Goal: Transaction & Acquisition: Purchase product/service

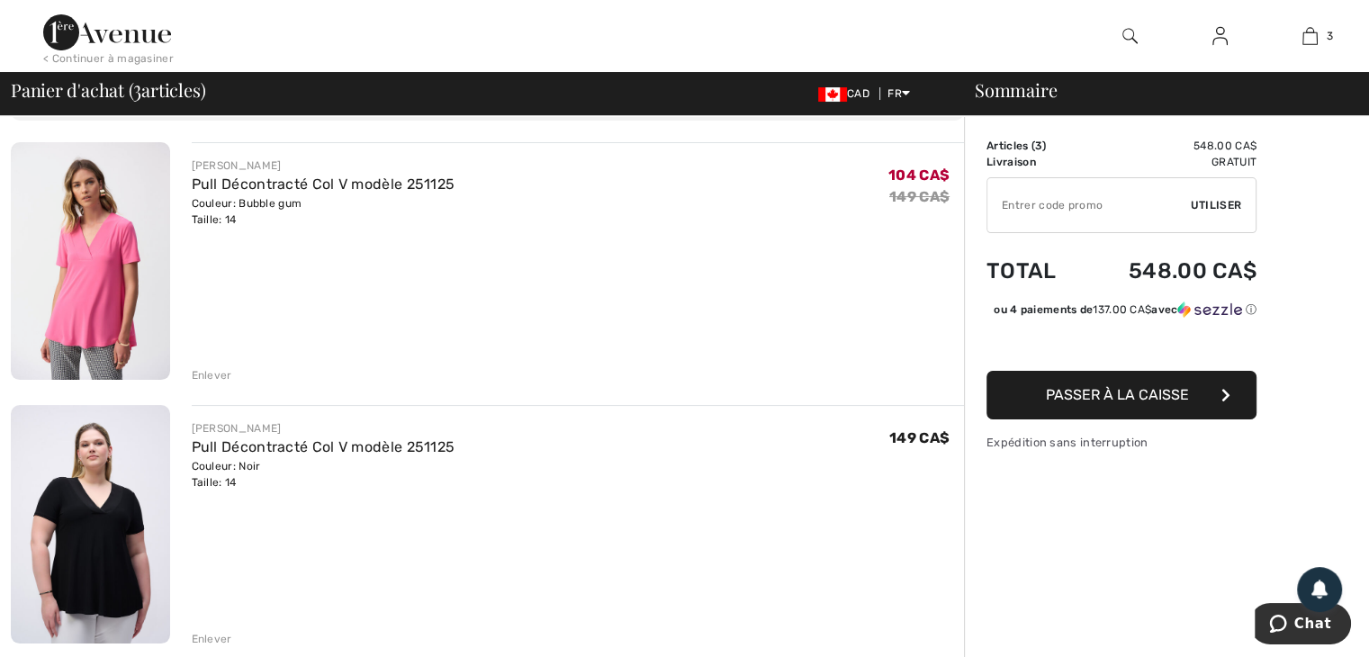
scroll to position [148, 0]
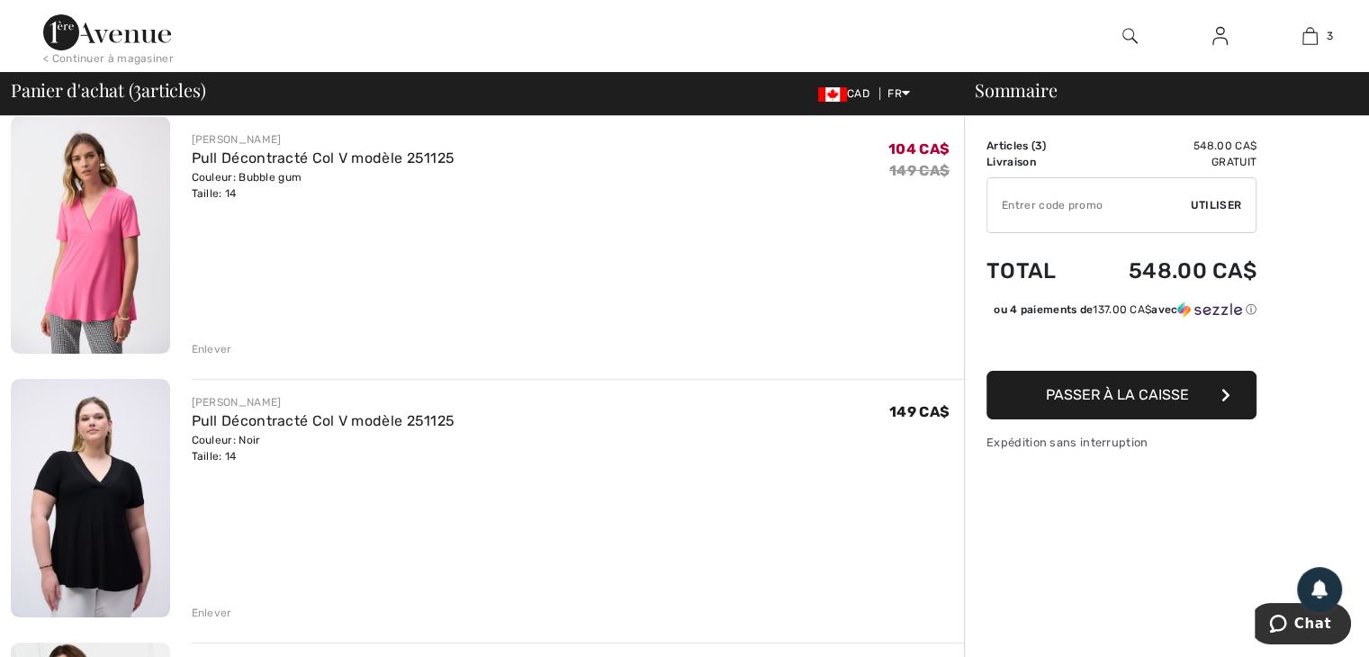
click at [1079, 403] on span "Passer à la caisse" at bounding box center [1117, 394] width 143 height 17
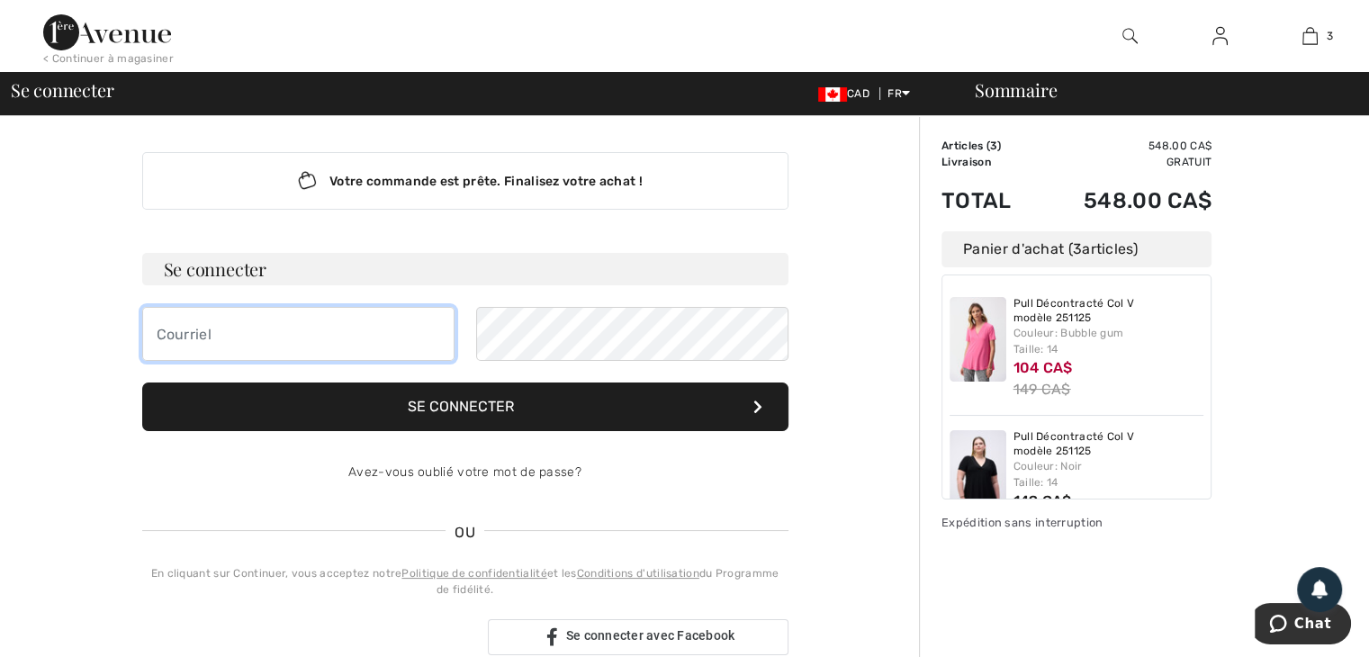
click at [158, 334] on input "email" at bounding box center [298, 334] width 312 height 54
type input "[EMAIL_ADDRESS][DOMAIN_NAME]"
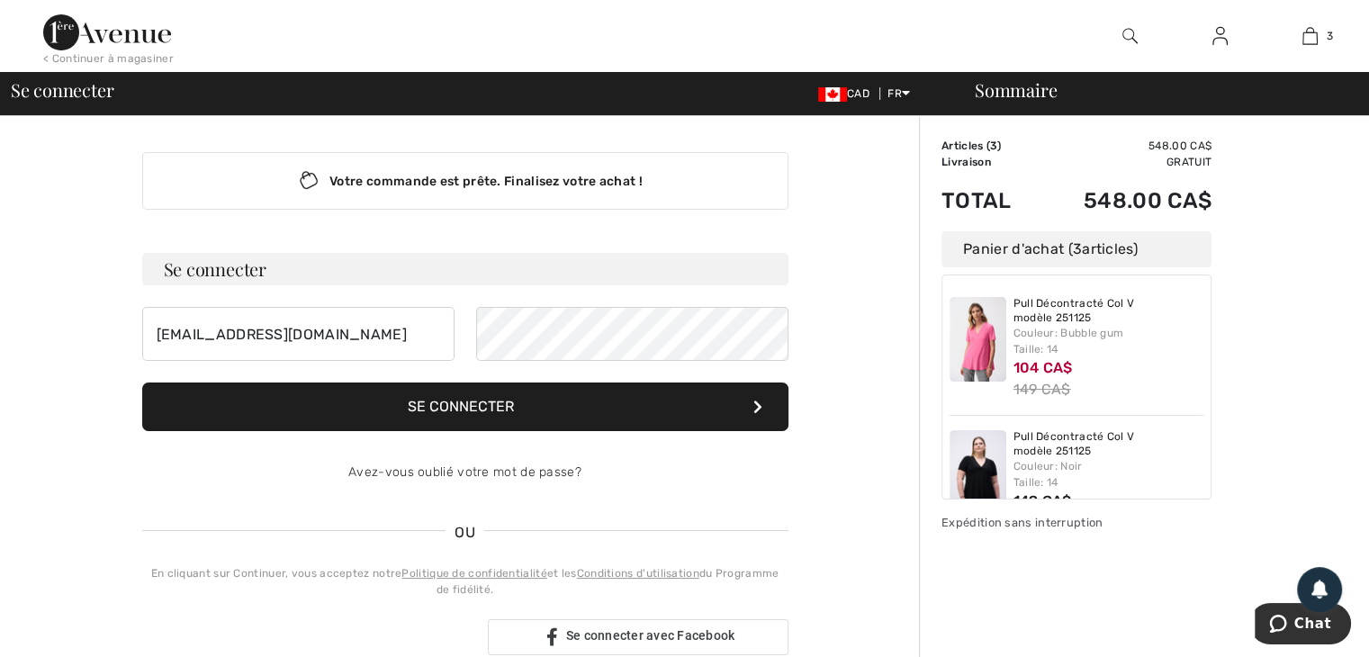
click at [437, 409] on button "Se connecter" at bounding box center [465, 406] width 646 height 49
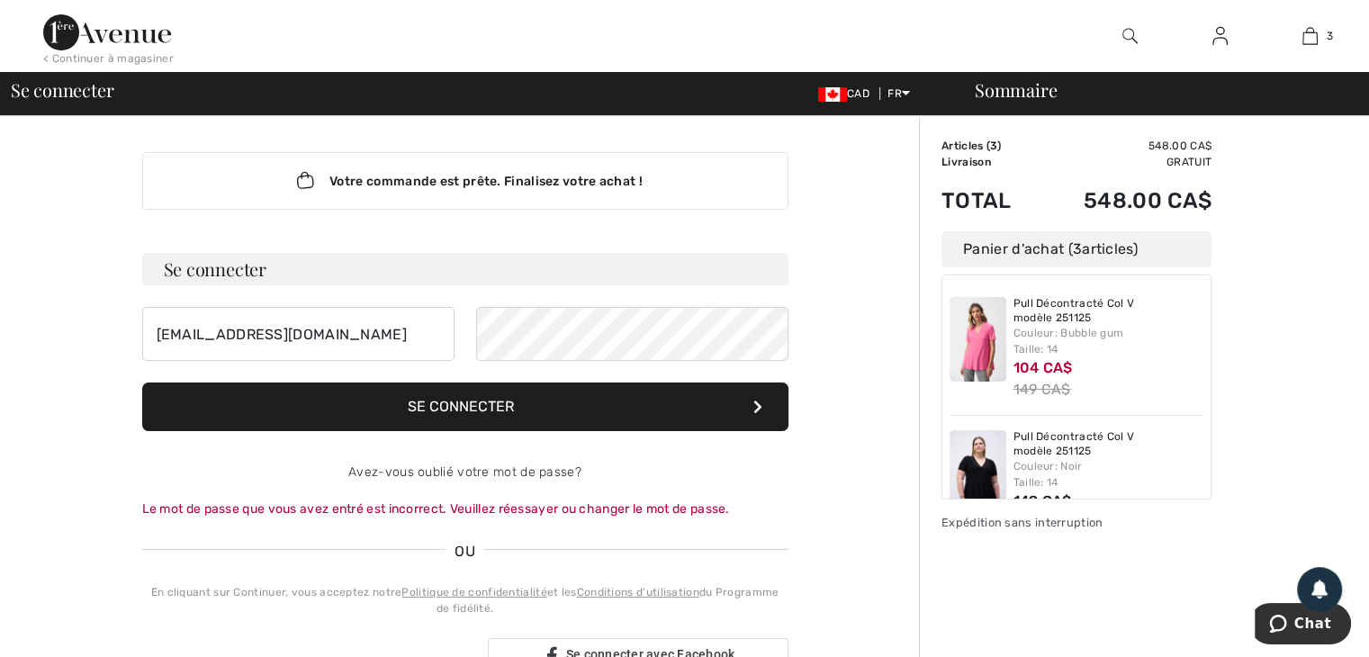
click at [454, 404] on button "Se connecter" at bounding box center [465, 406] width 646 height 49
click at [450, 469] on link "Avez-vous oublié votre mot de passe?" at bounding box center [464, 471] width 233 height 15
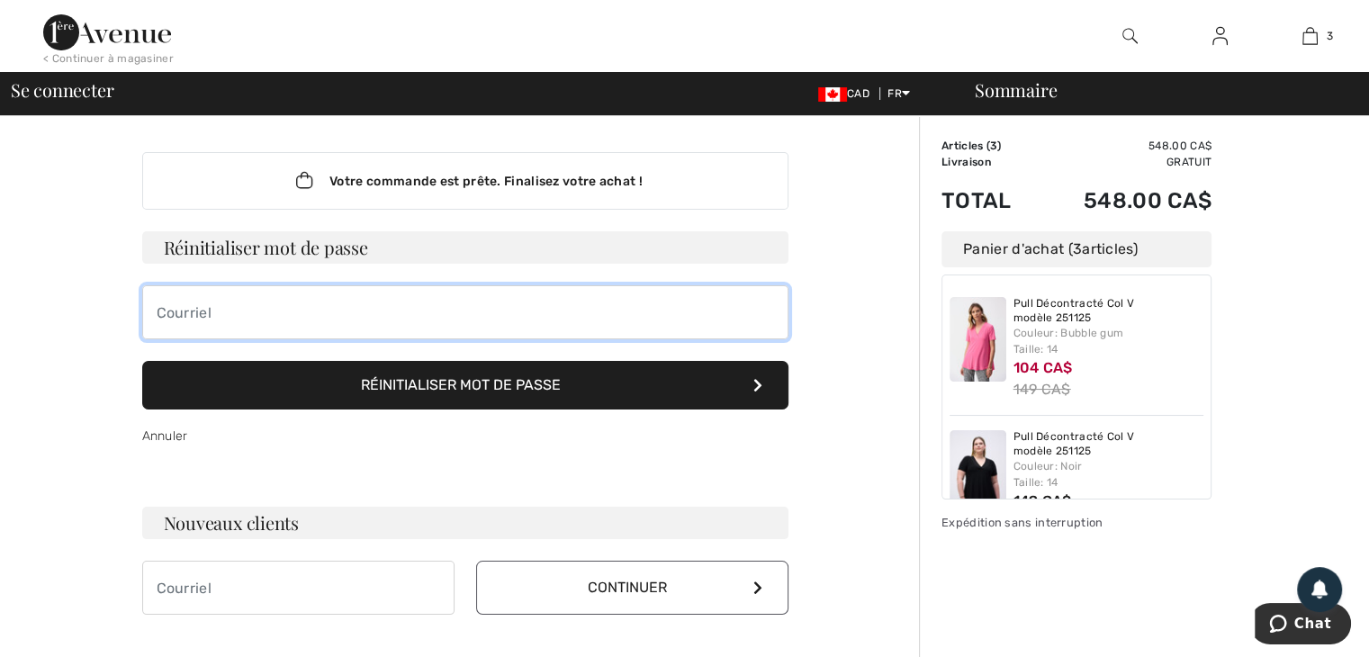
click at [154, 309] on input "email" at bounding box center [465, 312] width 646 height 54
type input "[EMAIL_ADDRESS][DOMAIN_NAME]"
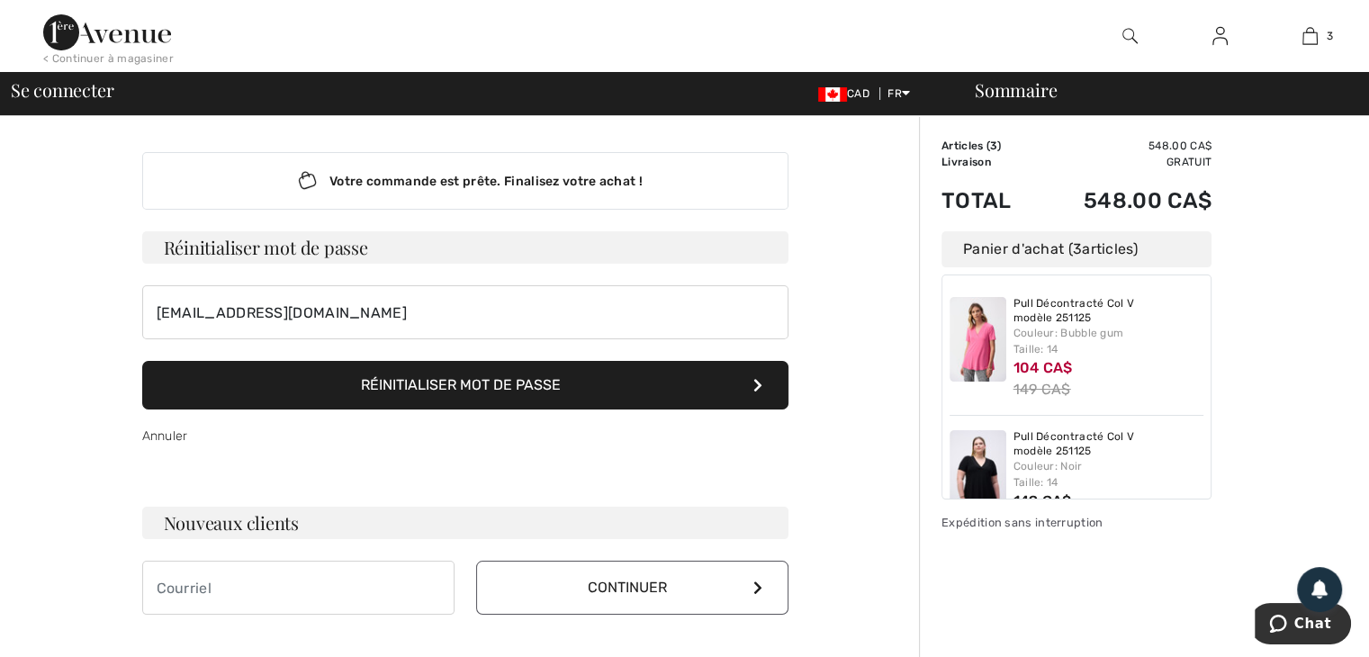
click at [496, 381] on button "Réinitialiser mot de passe" at bounding box center [465, 385] width 646 height 49
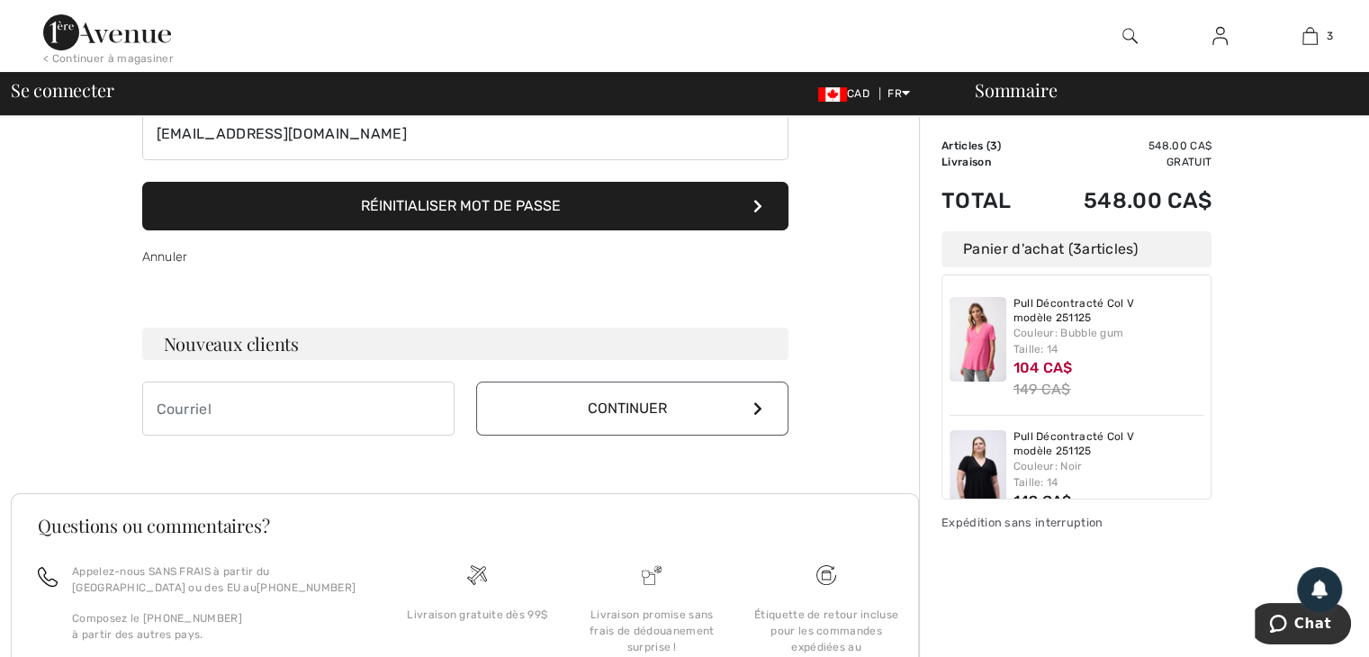
scroll to position [204, 0]
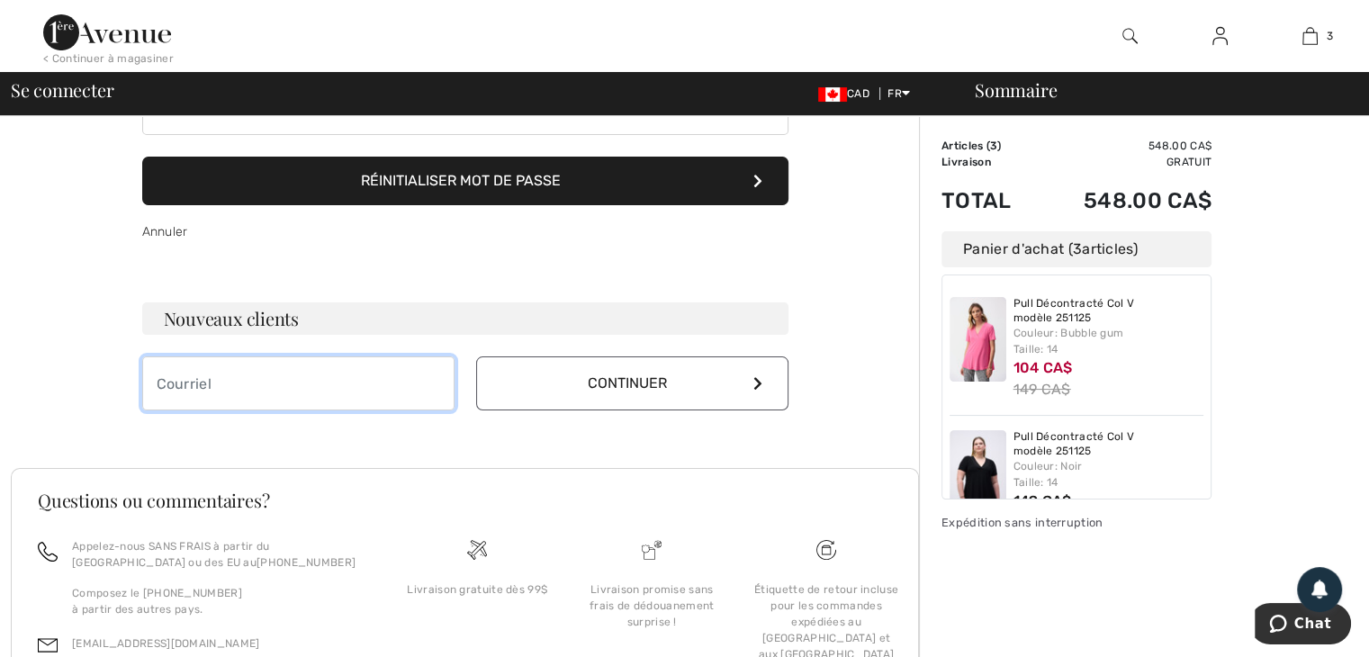
click at [147, 369] on input "email" at bounding box center [298, 383] width 312 height 54
type input "[EMAIL_ADDRESS][DOMAIN_NAME]"
click at [757, 382] on icon at bounding box center [757, 383] width 9 height 14
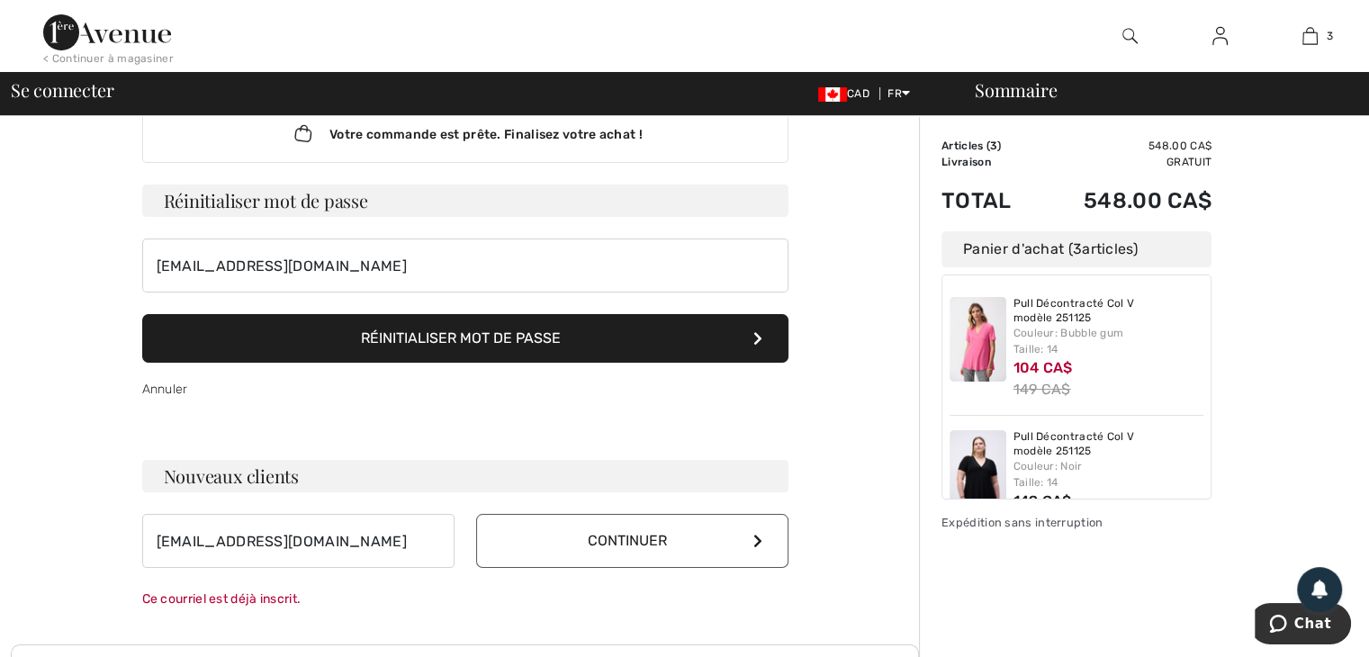
scroll to position [0, 0]
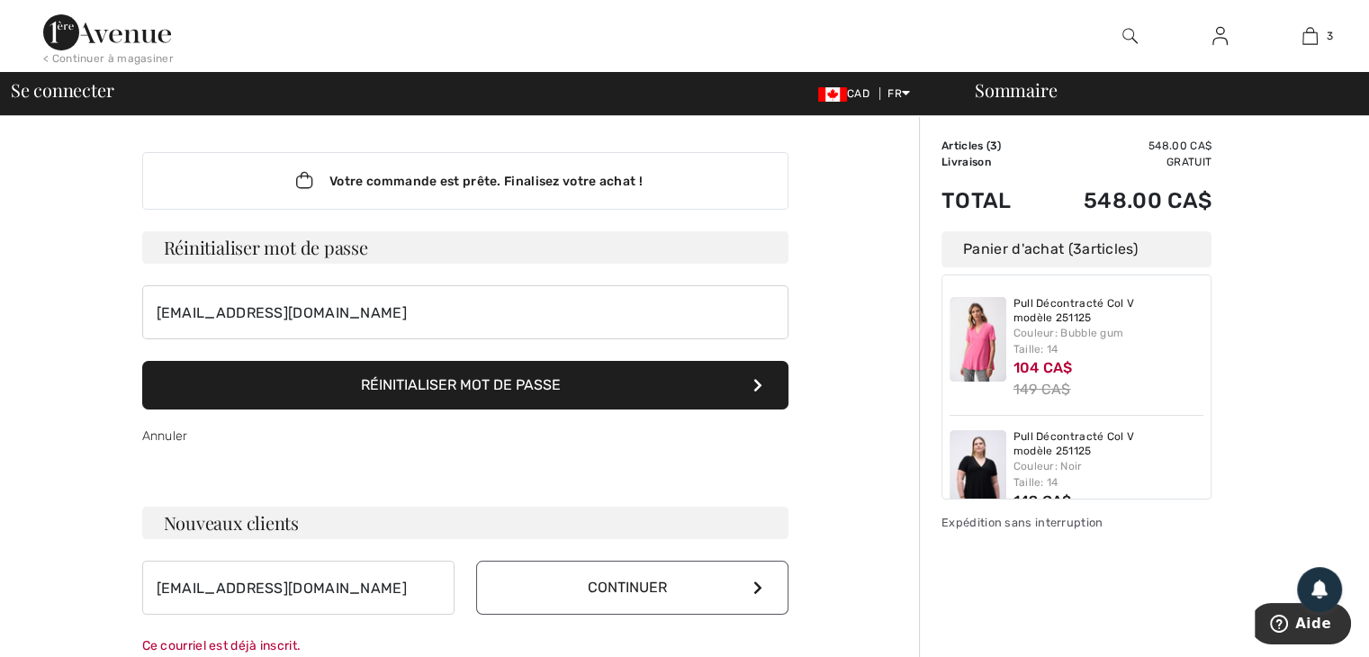
click at [382, 375] on button "Réinitialiser mot de passe" at bounding box center [465, 385] width 646 height 49
click at [759, 581] on icon at bounding box center [757, 587] width 9 height 14
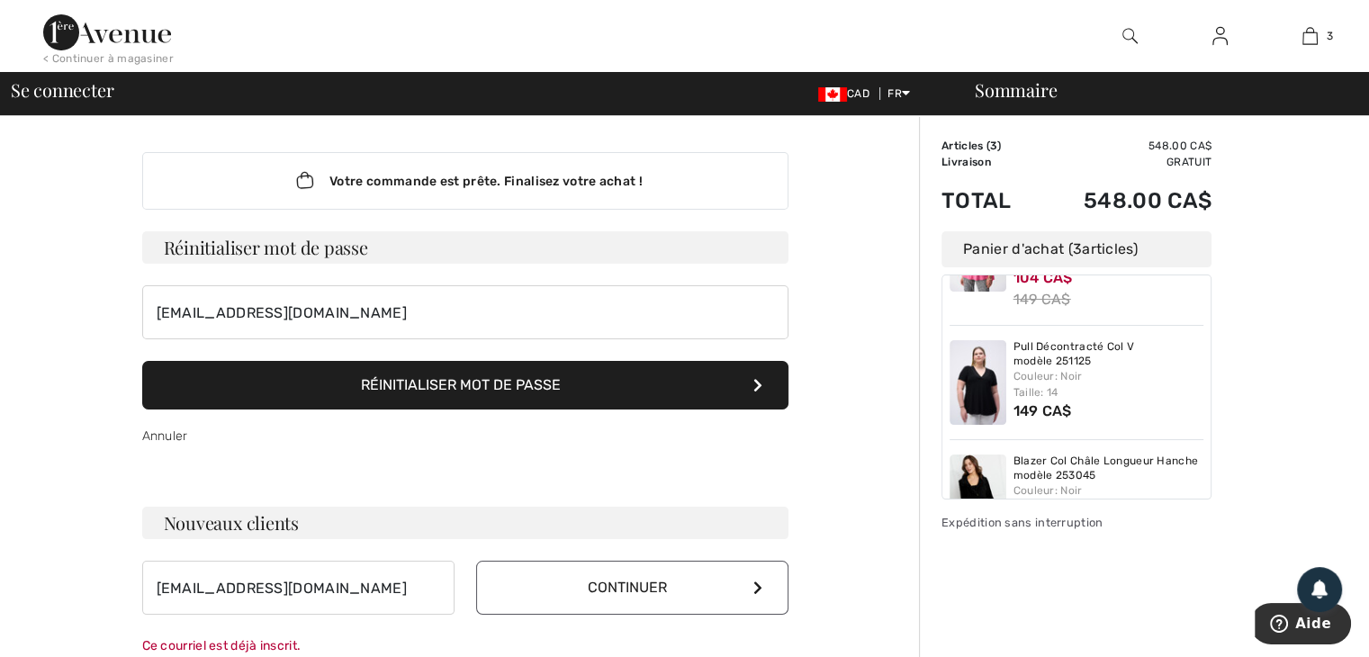
scroll to position [147, 0]
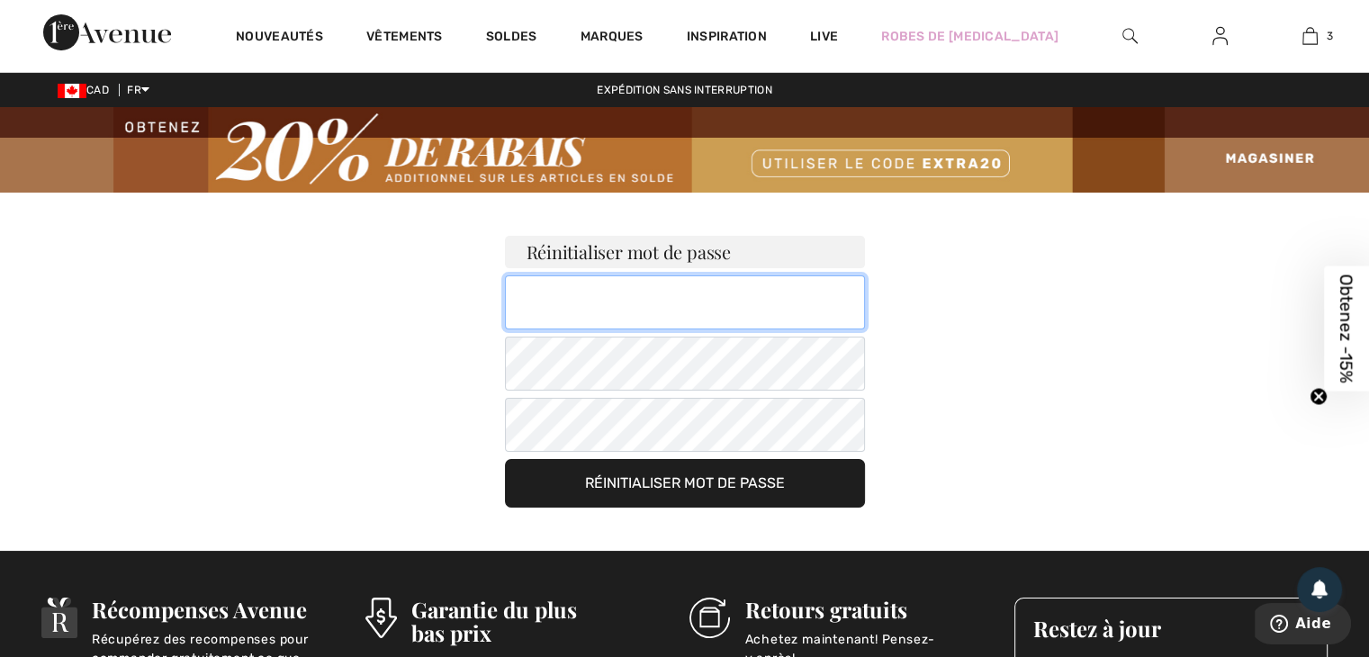
click at [514, 302] on input "email" at bounding box center [685, 302] width 360 height 54
type input "[EMAIL_ADDRESS][DOMAIN_NAME]"
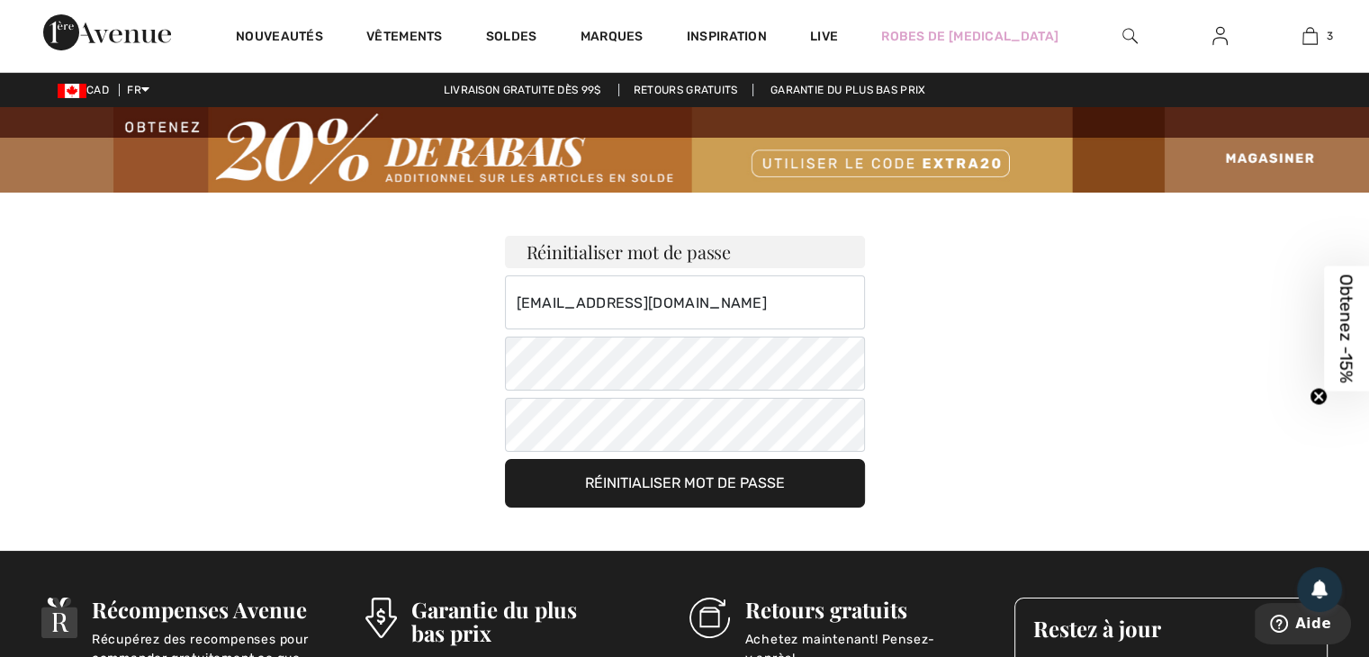
click at [637, 483] on button "Réinitialiser mot de passe" at bounding box center [685, 483] width 360 height 49
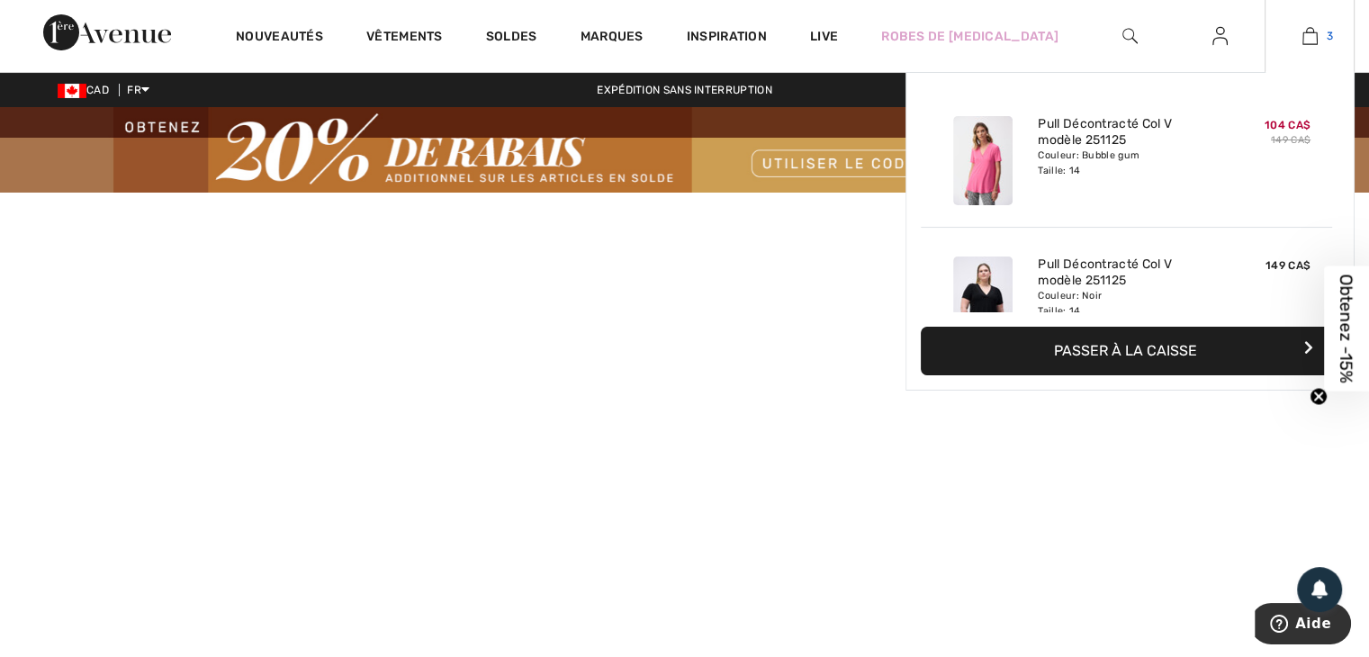
click at [1306, 34] on img at bounding box center [1309, 36] width 15 height 22
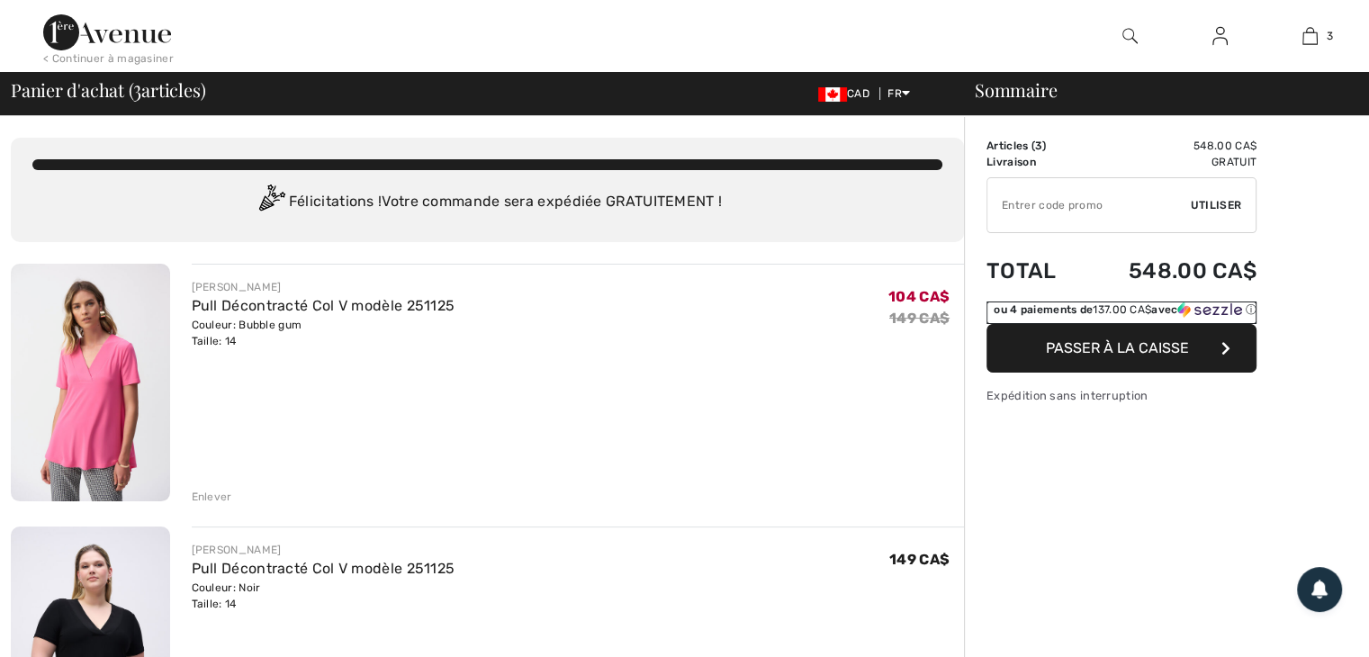
click at [1152, 318] on div "ou 4 paiements de 137.00 CA$ avec ⓘ" at bounding box center [1124, 309] width 263 height 16
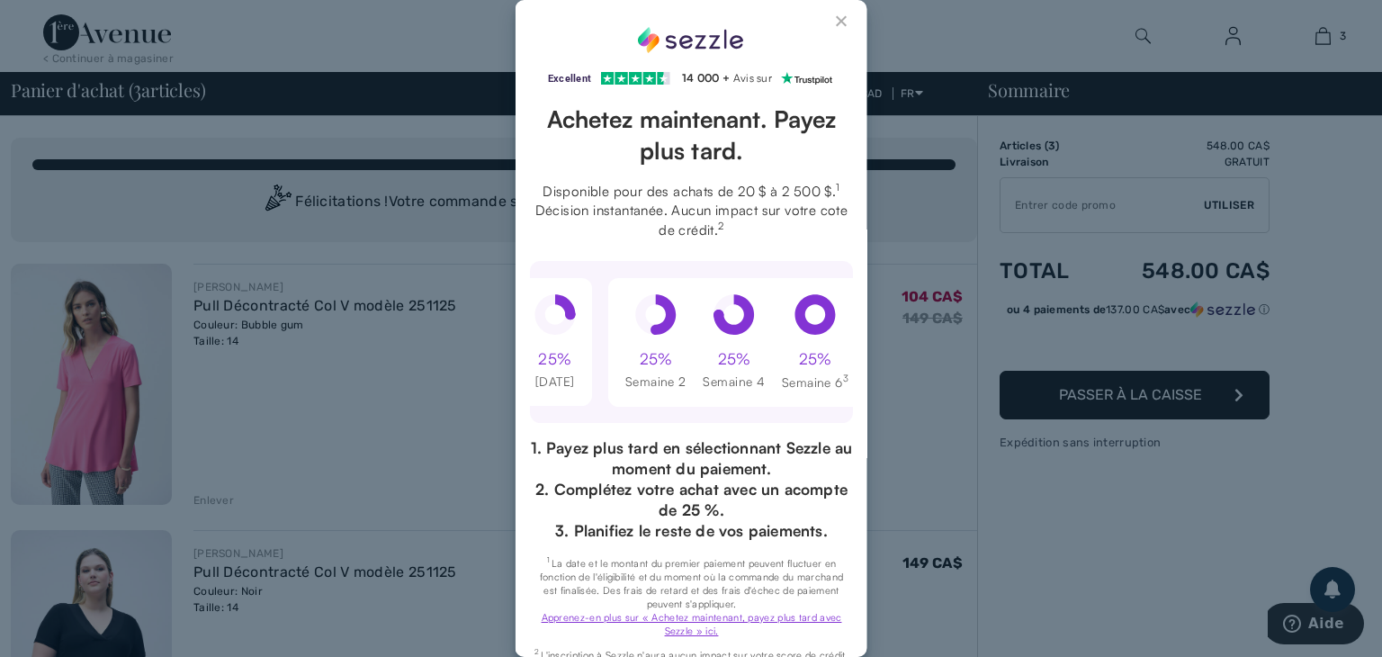
click at [831, 22] on button "Close Sezzle Modal" at bounding box center [842, 25] width 22 height 22
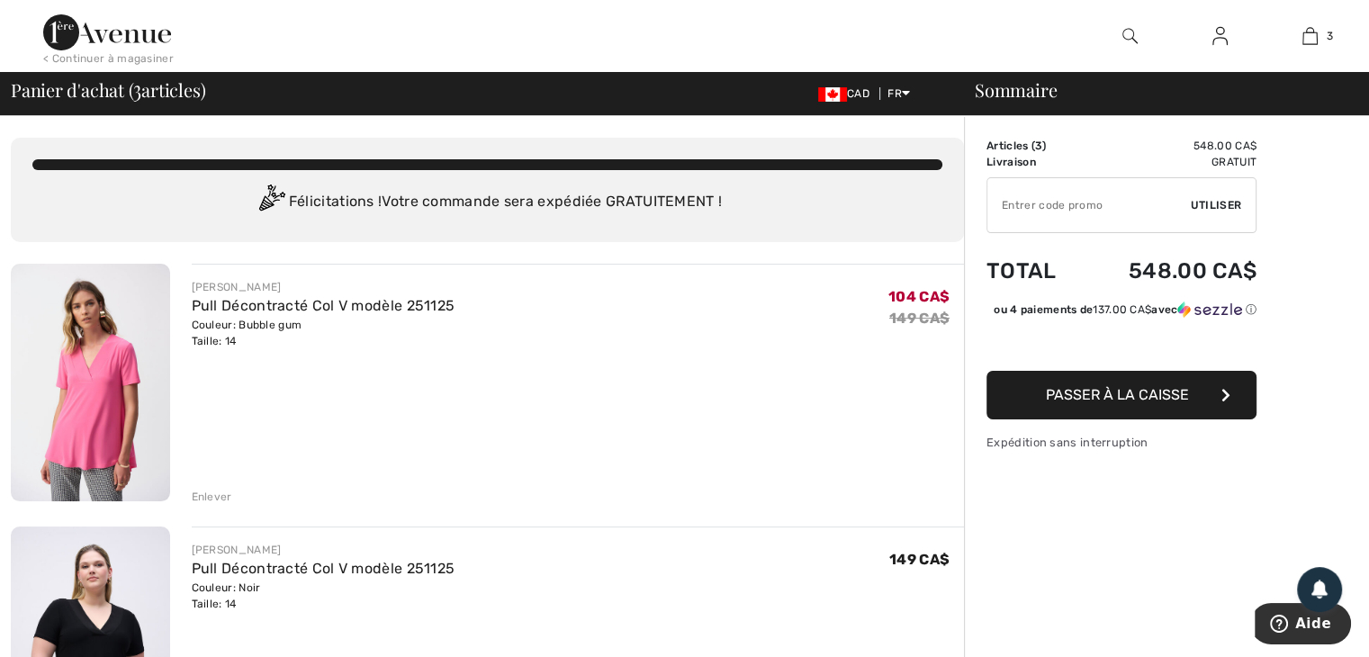
click at [1136, 403] on span "Passer à la caisse" at bounding box center [1117, 394] width 143 height 17
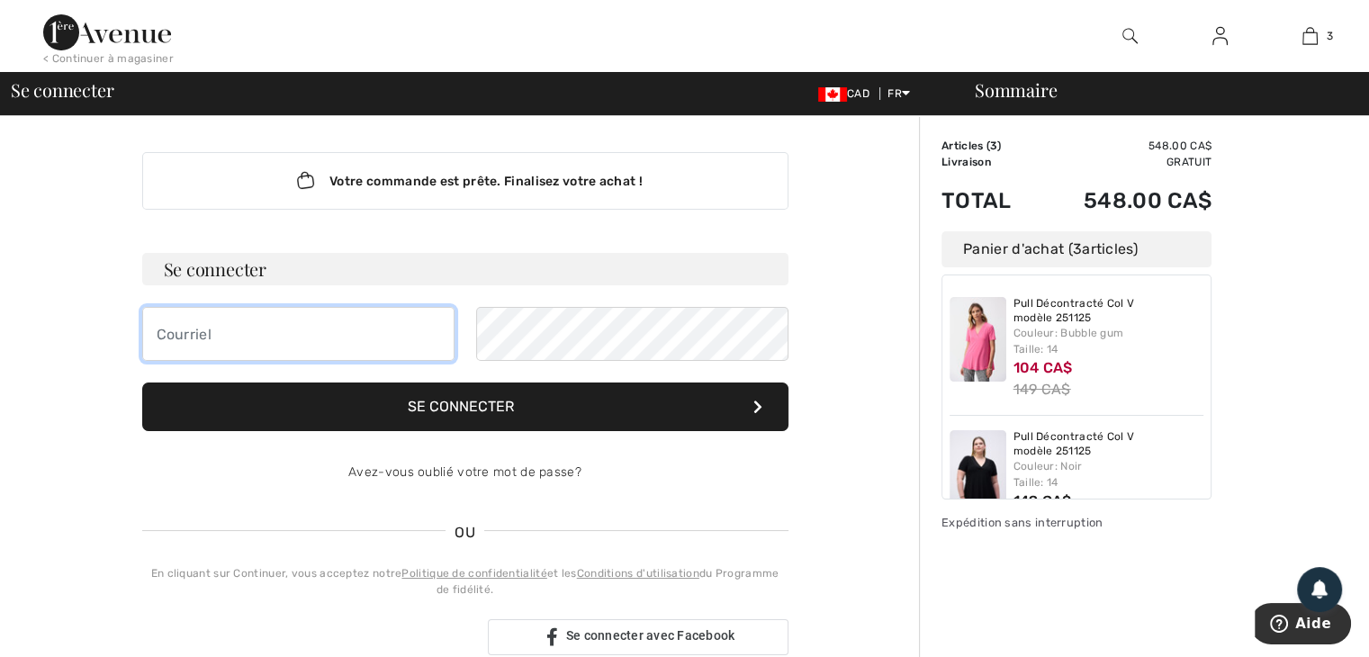
click at [148, 332] on input "email" at bounding box center [298, 334] width 312 height 54
type input "[EMAIL_ADDRESS][DOMAIN_NAME]"
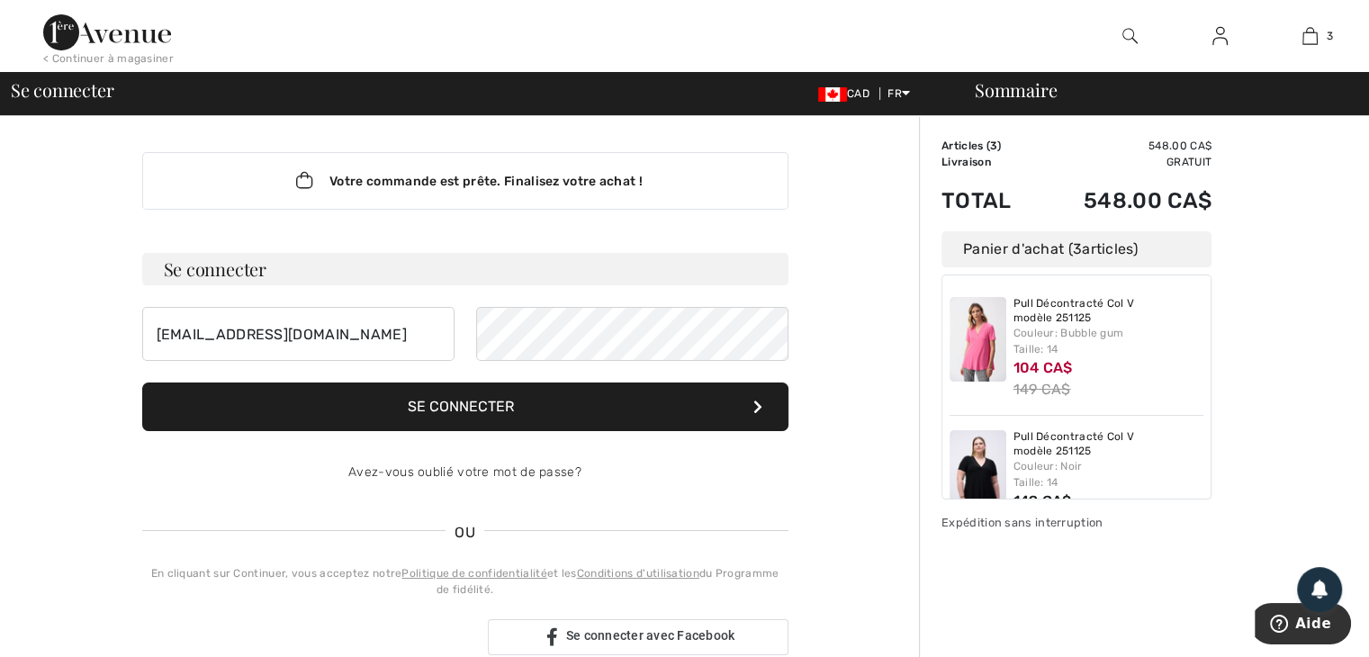
click at [430, 406] on button "Se connecter" at bounding box center [465, 406] width 646 height 49
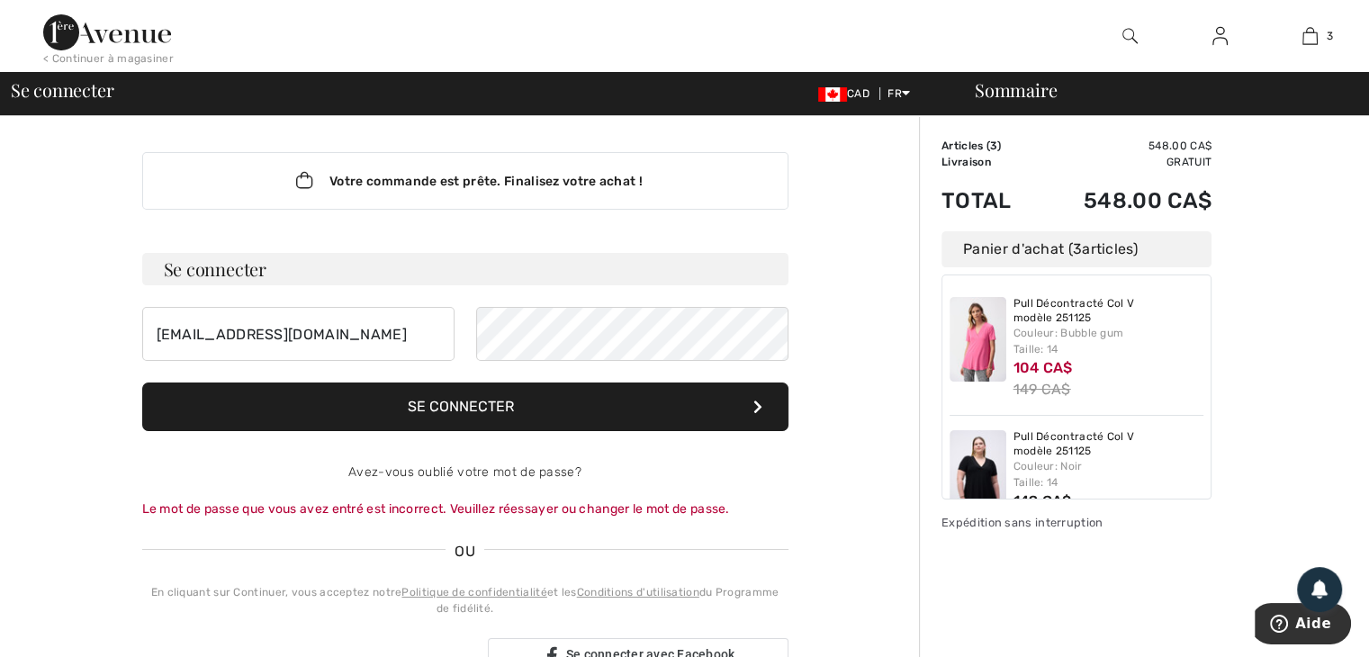
click at [453, 410] on button "Se connecter" at bounding box center [465, 406] width 646 height 49
click at [454, 408] on button "Se connecter" at bounding box center [465, 406] width 646 height 49
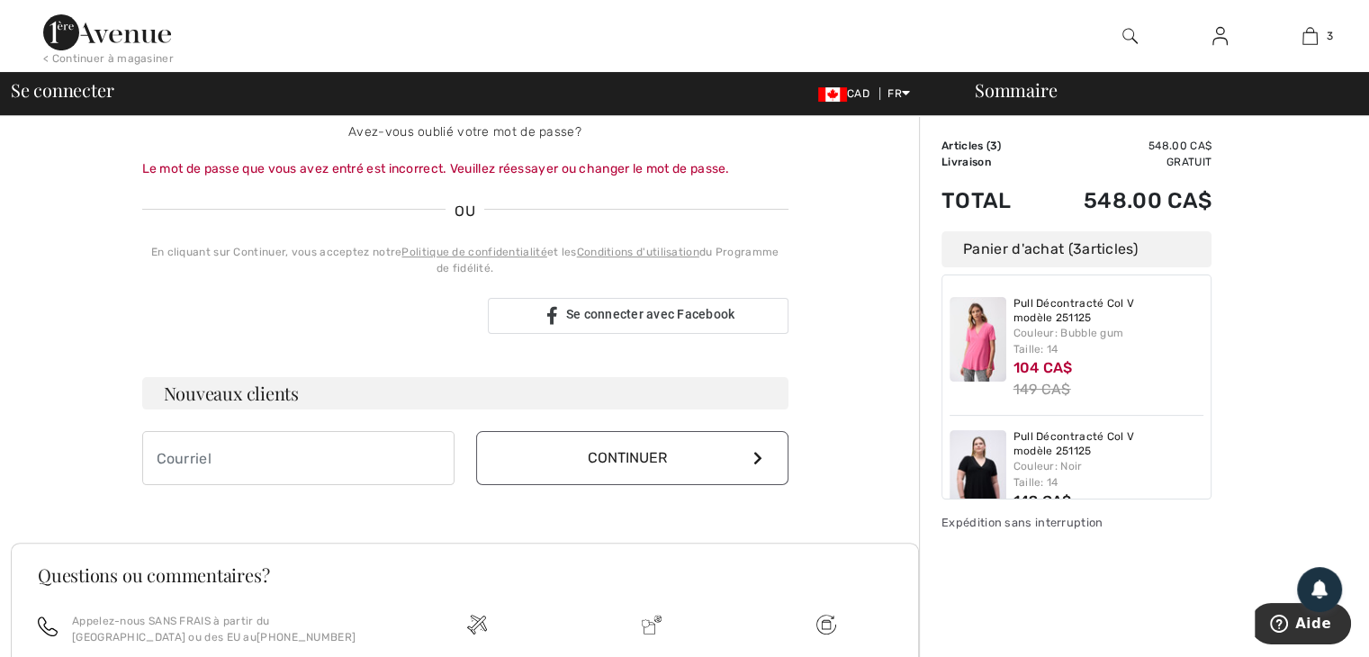
scroll to position [342, 0]
click at [152, 452] on input "email" at bounding box center [298, 456] width 312 height 54
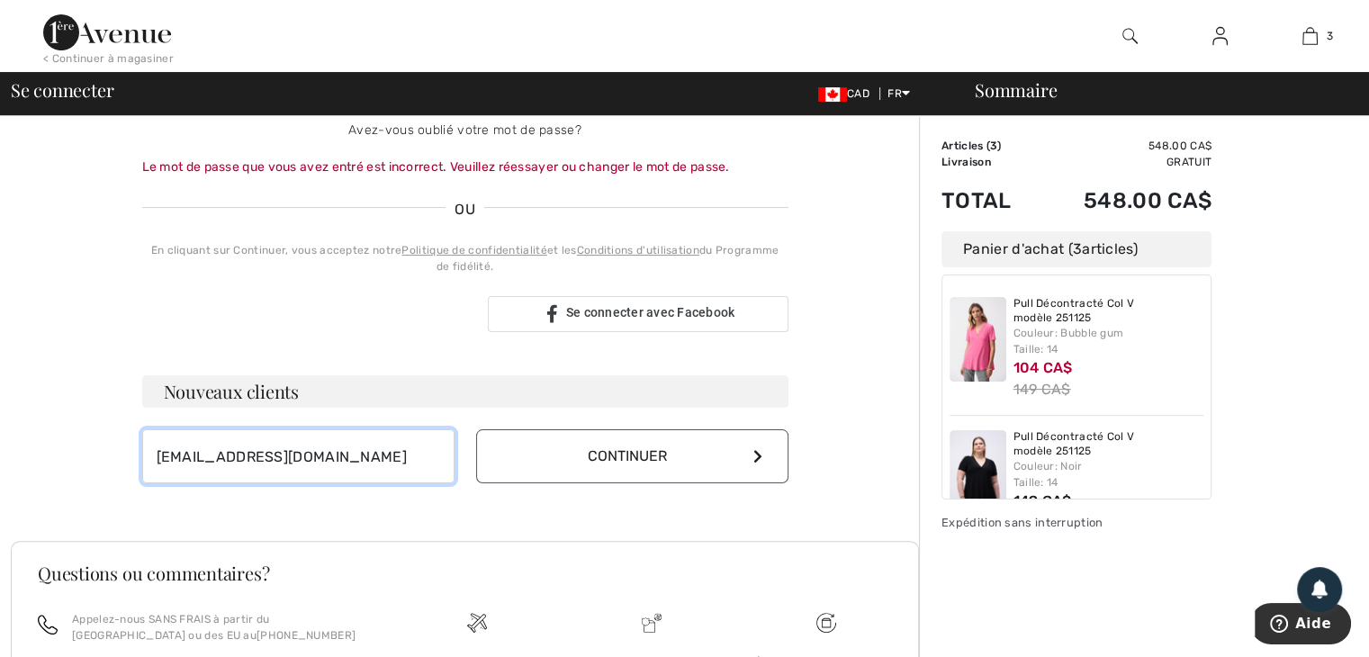
type input "[EMAIL_ADDRESS][DOMAIN_NAME]"
click at [756, 450] on icon at bounding box center [757, 456] width 9 height 14
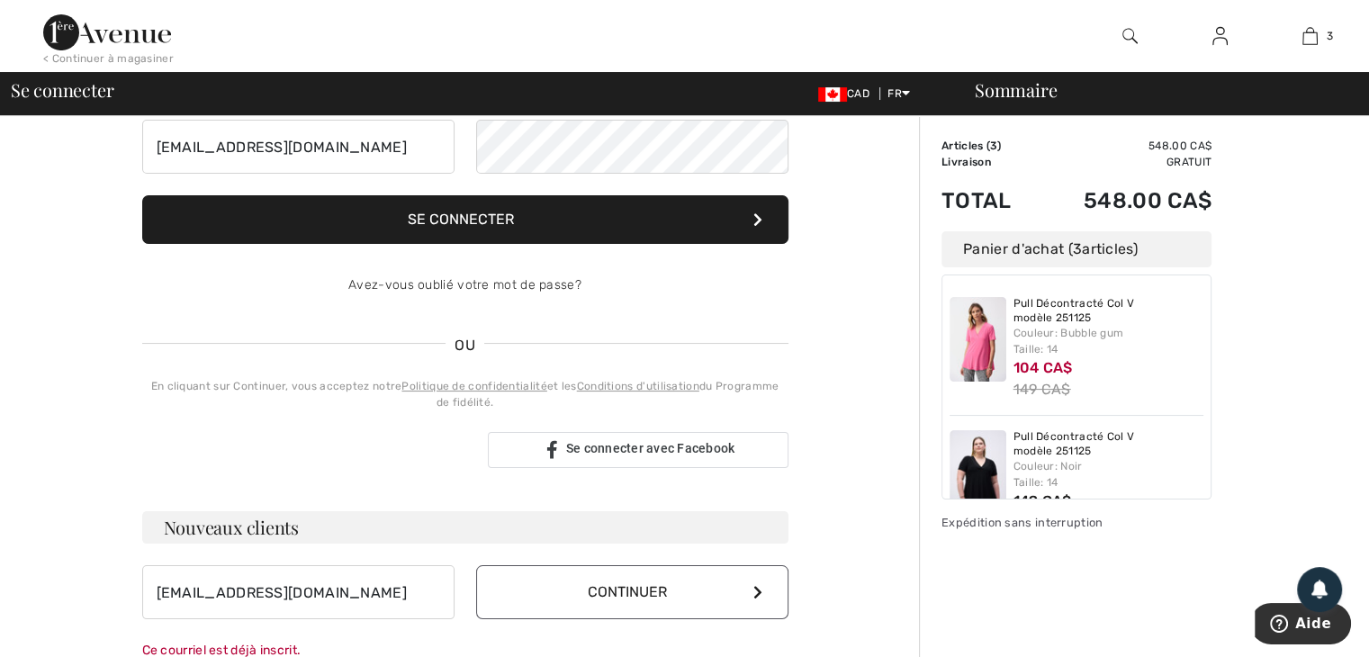
scroll to position [35, 0]
